Goal: Task Accomplishment & Management: Use online tool/utility

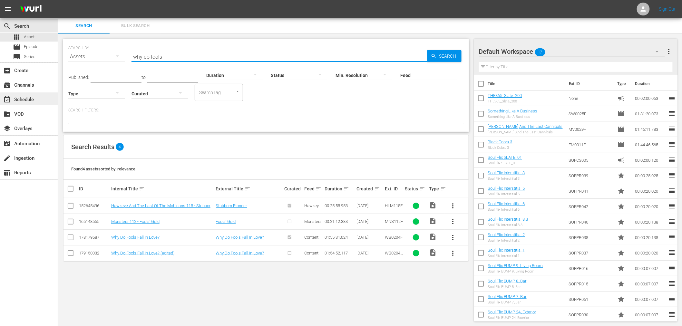
click at [37, 96] on div "event_available Schedule" at bounding box center [29, 99] width 58 height 13
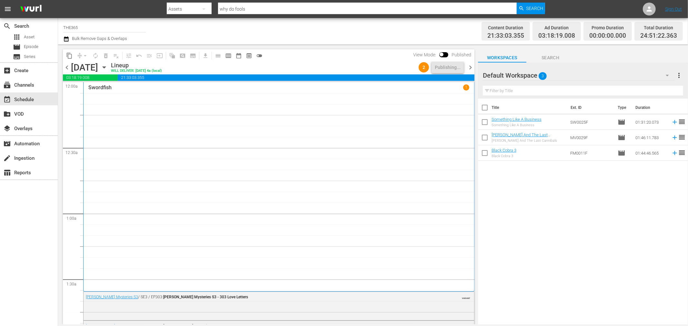
click at [240, 55] on span "date_range_outlined" at bounding box center [238, 56] width 6 height 6
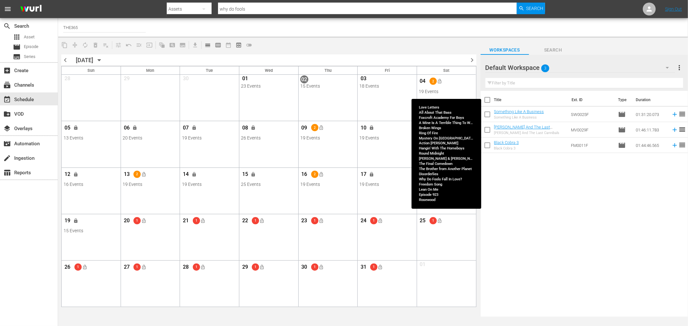
click at [455, 89] on div "19 Events" at bounding box center [446, 91] width 55 height 5
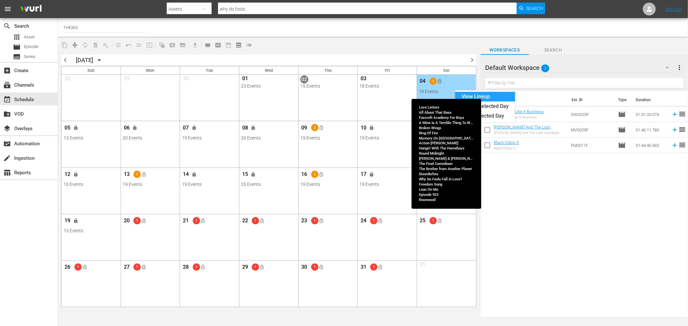
click at [463, 96] on div "View Lineup" at bounding box center [485, 97] width 60 height 10
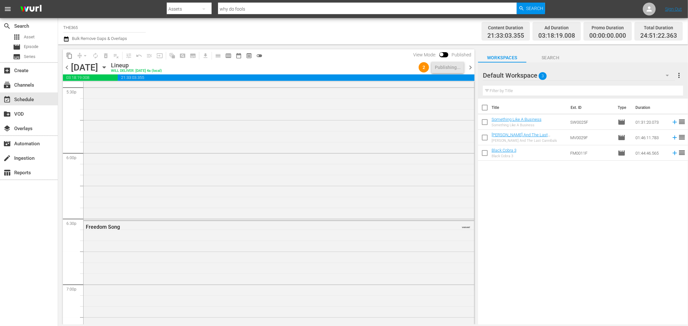
scroll to position [2069, 0]
click at [367, 185] on div "Why Do Fools Fall In Love? VARIANT 1" at bounding box center [279, 301] width 390 height 291
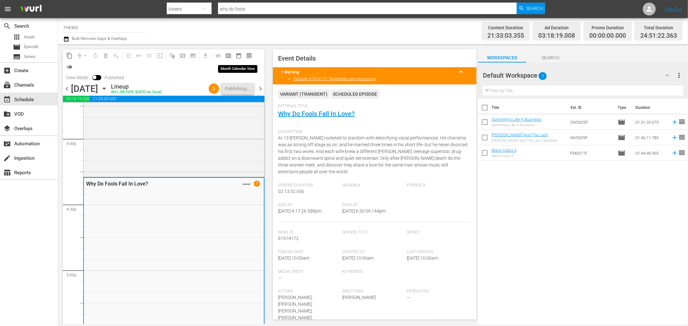
click at [234, 55] on button "date_range_outlined" at bounding box center [238, 56] width 10 height 10
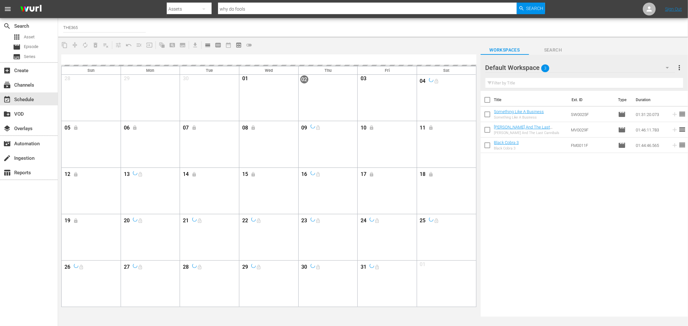
drag, startPoint x: 315, startPoint y: 147, endPoint x: 522, endPoint y: 183, distance: 209.4
click at [522, 183] on div "Title Ext. ID Type Duration Something Like A Business Something Like A Business…" at bounding box center [584, 204] width 208 height 227
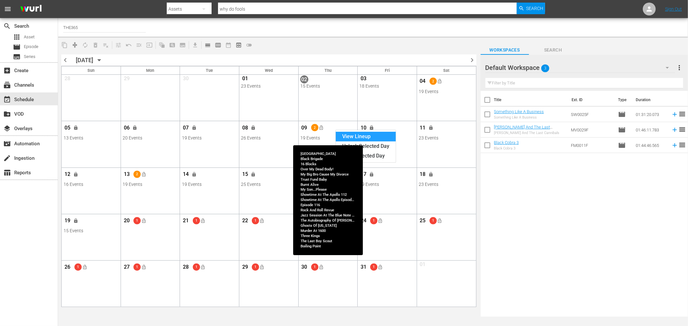
click at [345, 137] on div "View Lineup" at bounding box center [366, 137] width 60 height 10
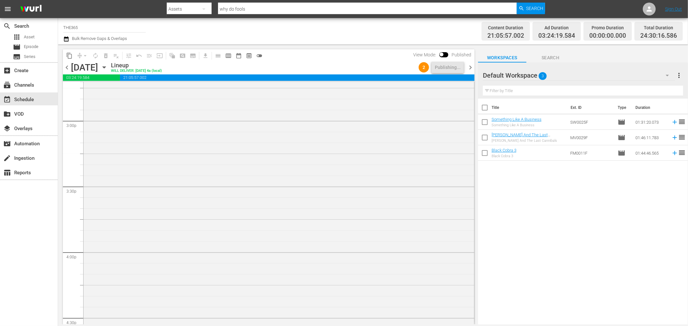
scroll to position [2078, 0]
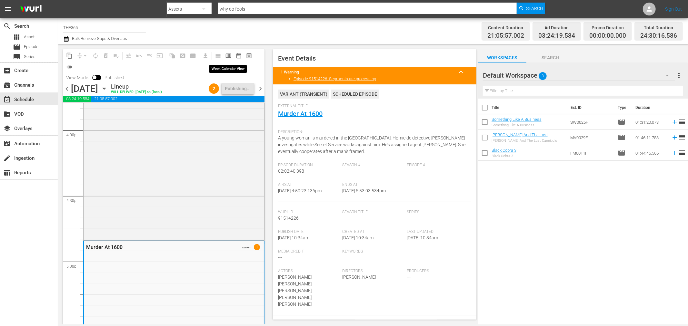
click at [228, 55] on span "calendar_view_week_outlined" at bounding box center [228, 56] width 6 height 6
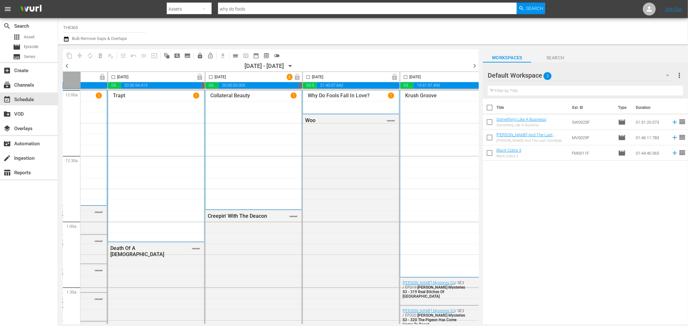
scroll to position [0, 286]
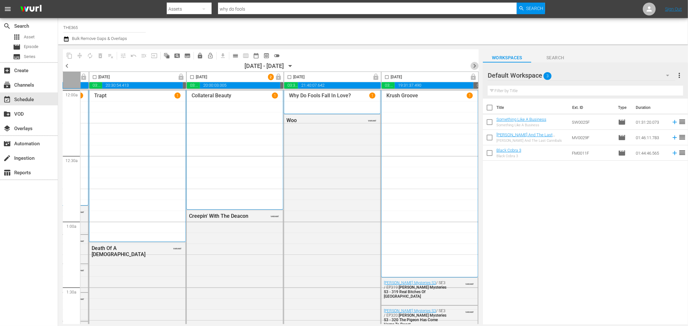
click at [472, 66] on span "chevron_right" at bounding box center [474, 66] width 8 height 8
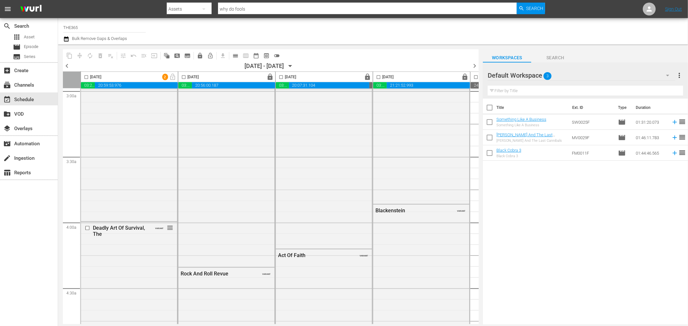
scroll to position [394, 0]
click at [259, 55] on span "date_range_outlined" at bounding box center [256, 56] width 6 height 6
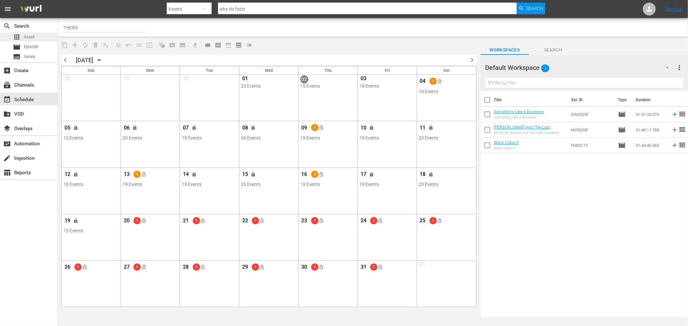
click at [37, 36] on div "apps Asset" at bounding box center [29, 37] width 58 height 9
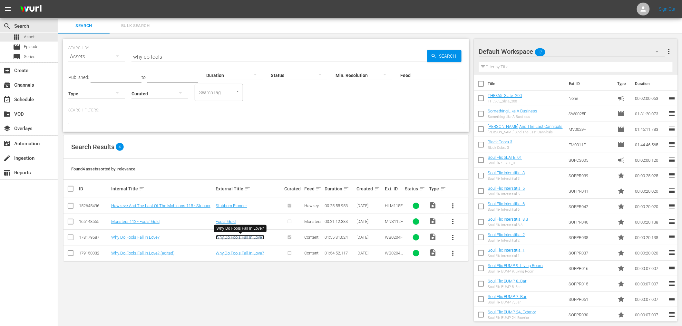
click at [250, 237] on link "Why Do Fools Fall In Love?" at bounding box center [240, 237] width 48 height 5
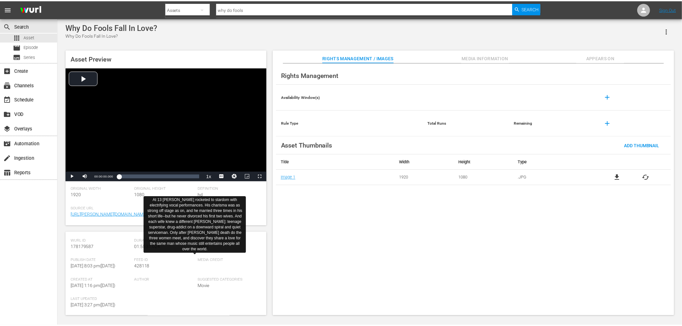
scroll to position [72, 0]
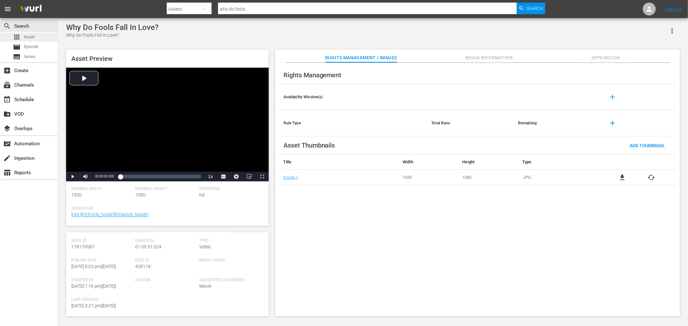
click at [32, 37] on span "Asset" at bounding box center [29, 37] width 11 height 6
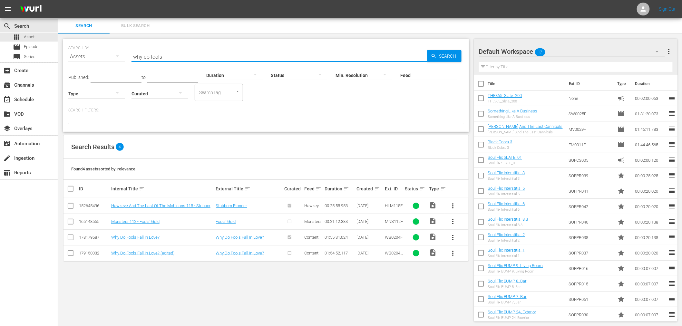
drag, startPoint x: 165, startPoint y: 57, endPoint x: 89, endPoint y: 56, distance: 76.4
click at [89, 56] on div "SEARCH BY Search By Assets Search ID, Title, Description, Keywords, or Category…" at bounding box center [266, 52] width 396 height 23
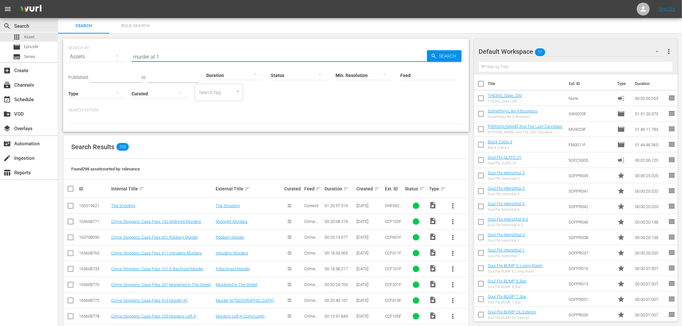
click at [229, 51] on input "murder at 1" at bounding box center [280, 56] width 296 height 15
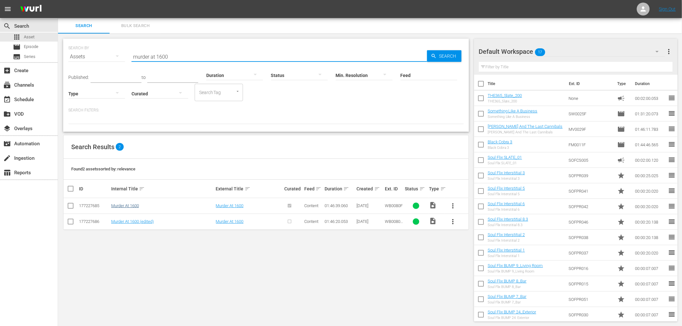
type input "murder at 1600"
click at [135, 206] on link "Murder At 1600" at bounding box center [125, 205] width 28 height 5
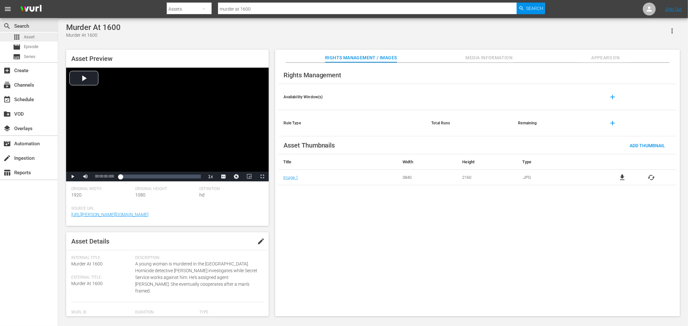
click at [28, 40] on span "Asset" at bounding box center [29, 37] width 11 height 6
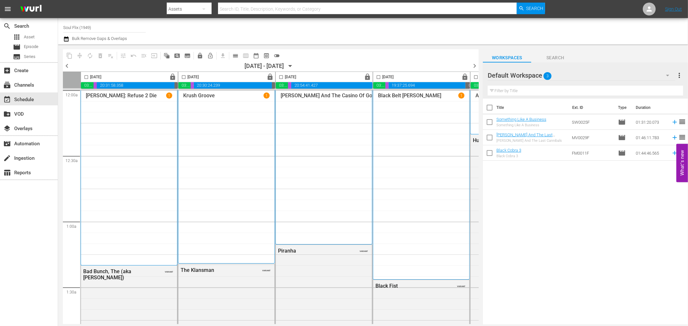
scroll to position [0, 286]
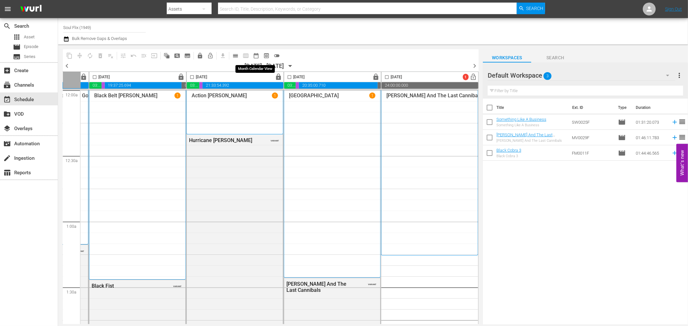
click at [257, 54] on span "date_range_outlined" at bounding box center [256, 56] width 6 height 6
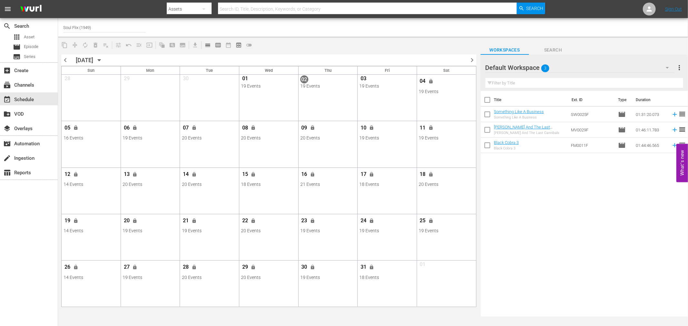
click at [469, 57] on span "chevron_right" at bounding box center [472, 60] width 8 height 8
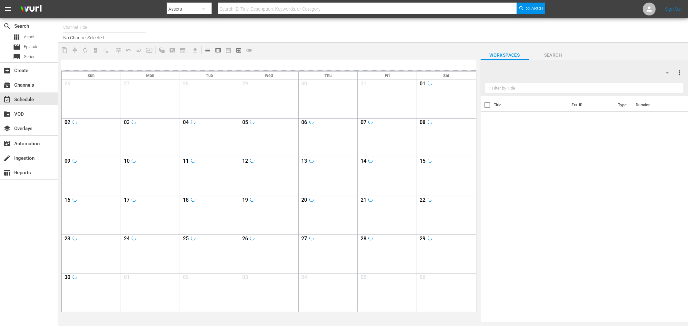
type input "Soul Flix (1949)"
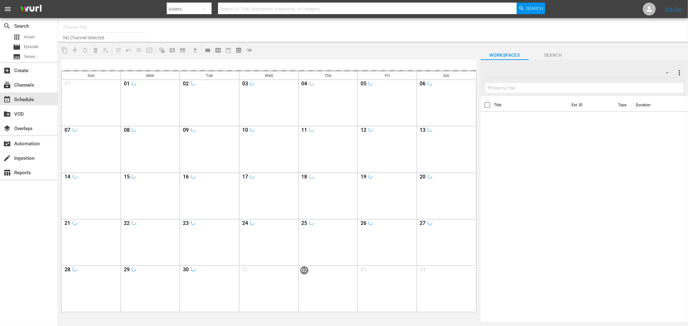
type input "Soul Flix (1949)"
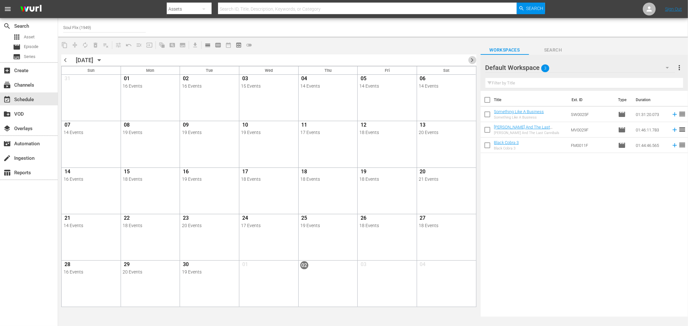
click at [473, 60] on span "chevron_right" at bounding box center [472, 60] width 8 height 8
